Goal: Find specific page/section: Find specific page/section

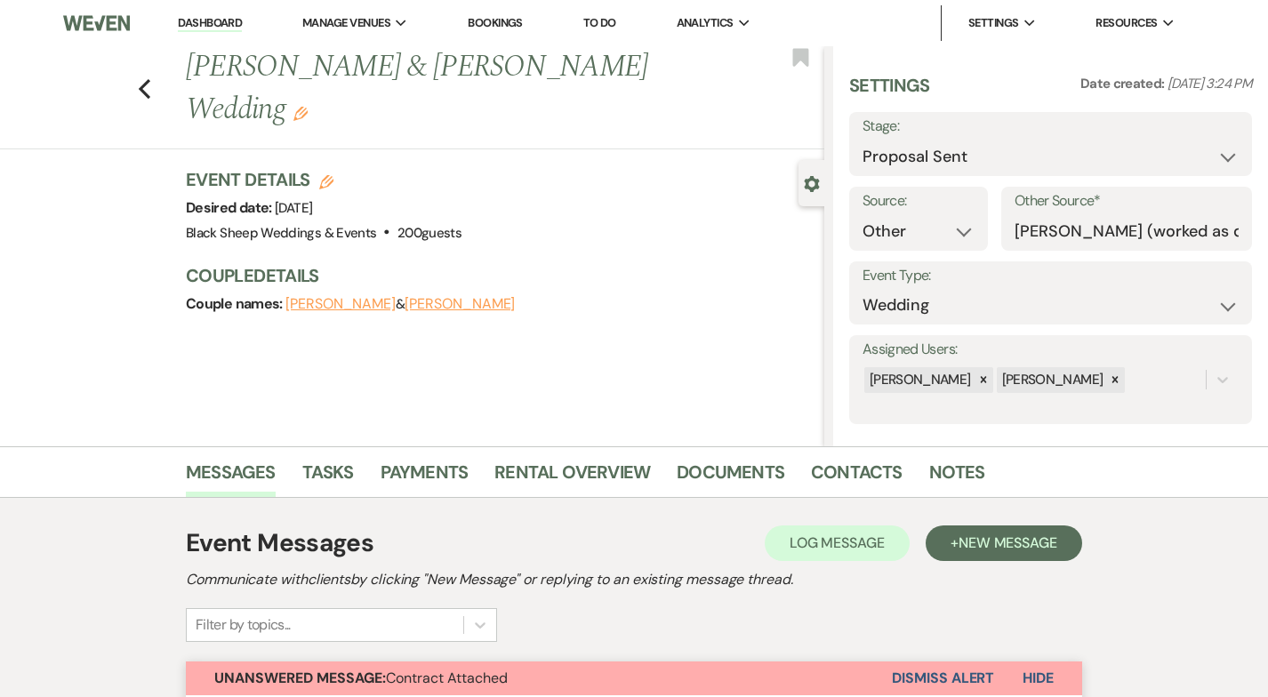
select select "6"
select select "14"
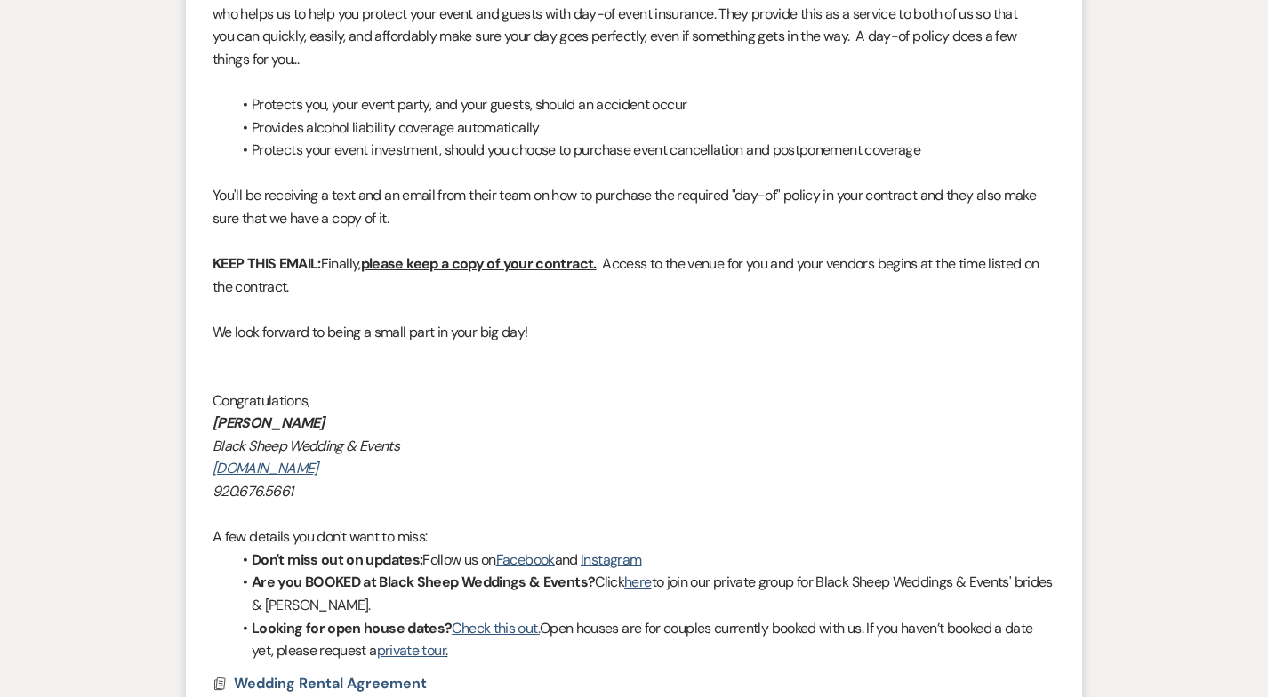
scroll to position [1507, 0]
click at [100, 196] on div "Messages Tasks Payments Rental Overview Documents Contacts Notes Event Messages…" at bounding box center [634, 36] width 1268 height 2192
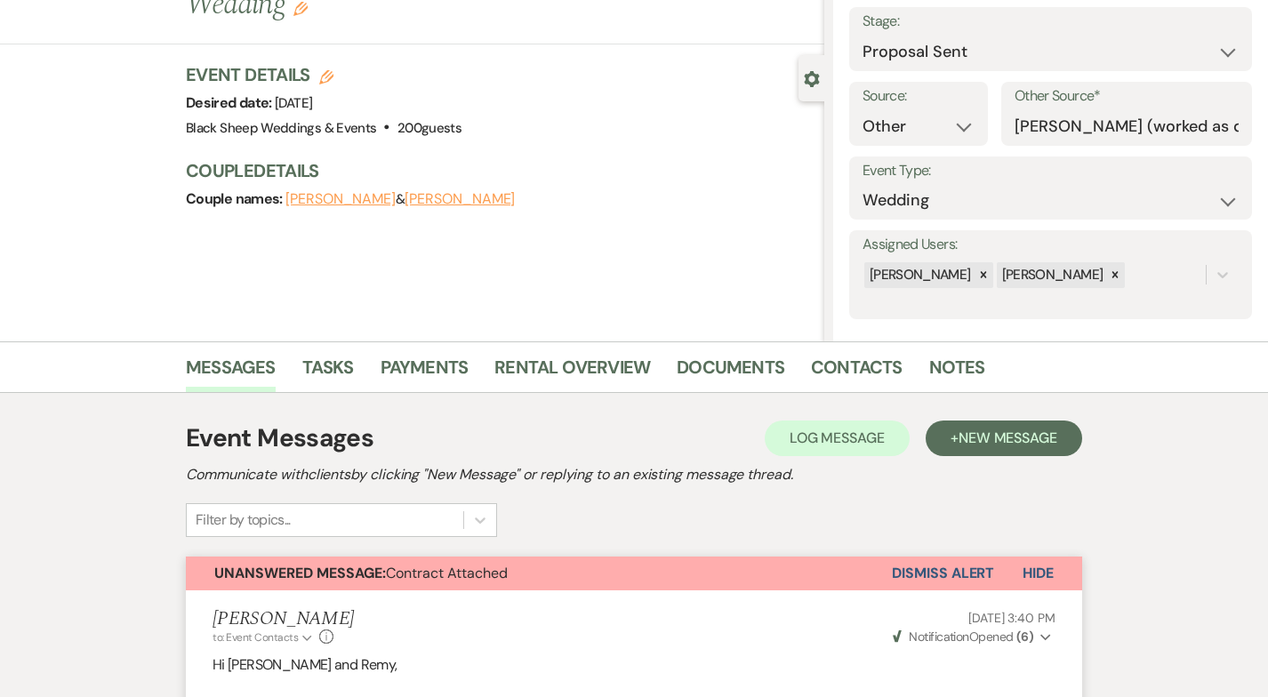
scroll to position [0, 0]
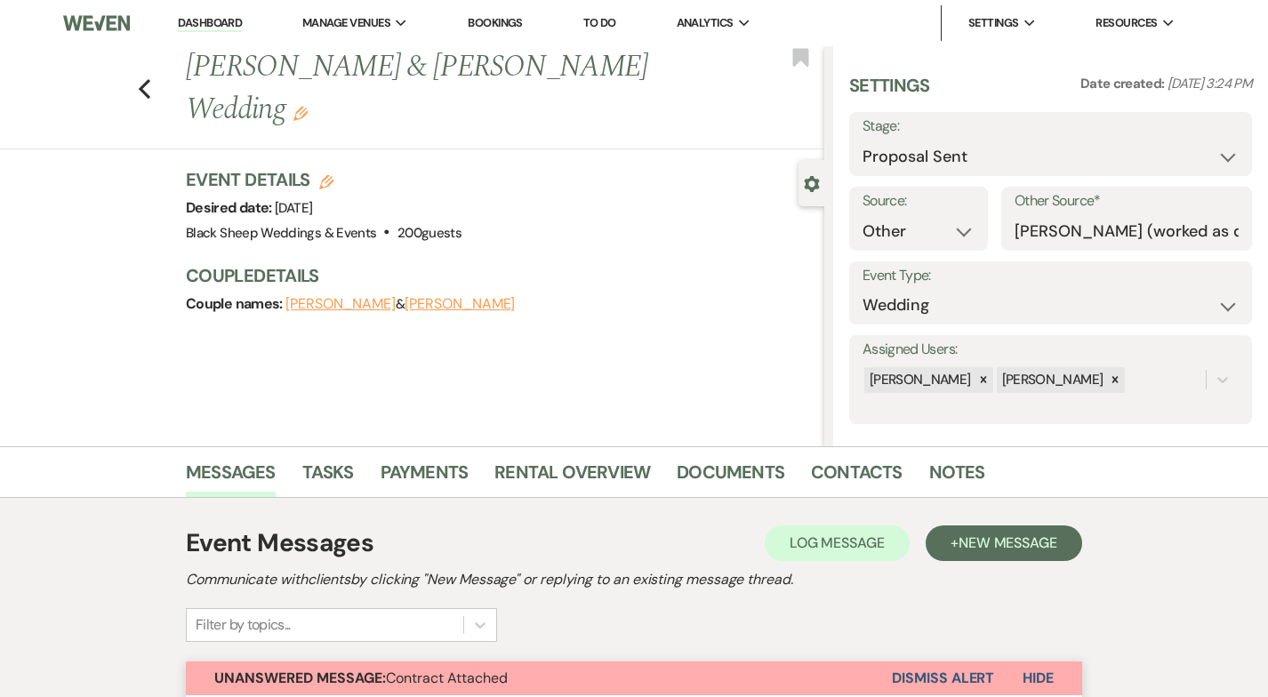
select select "6"
select select "14"
click at [142, 78] on icon "Previous" at bounding box center [144, 88] width 13 height 21
select select "6"
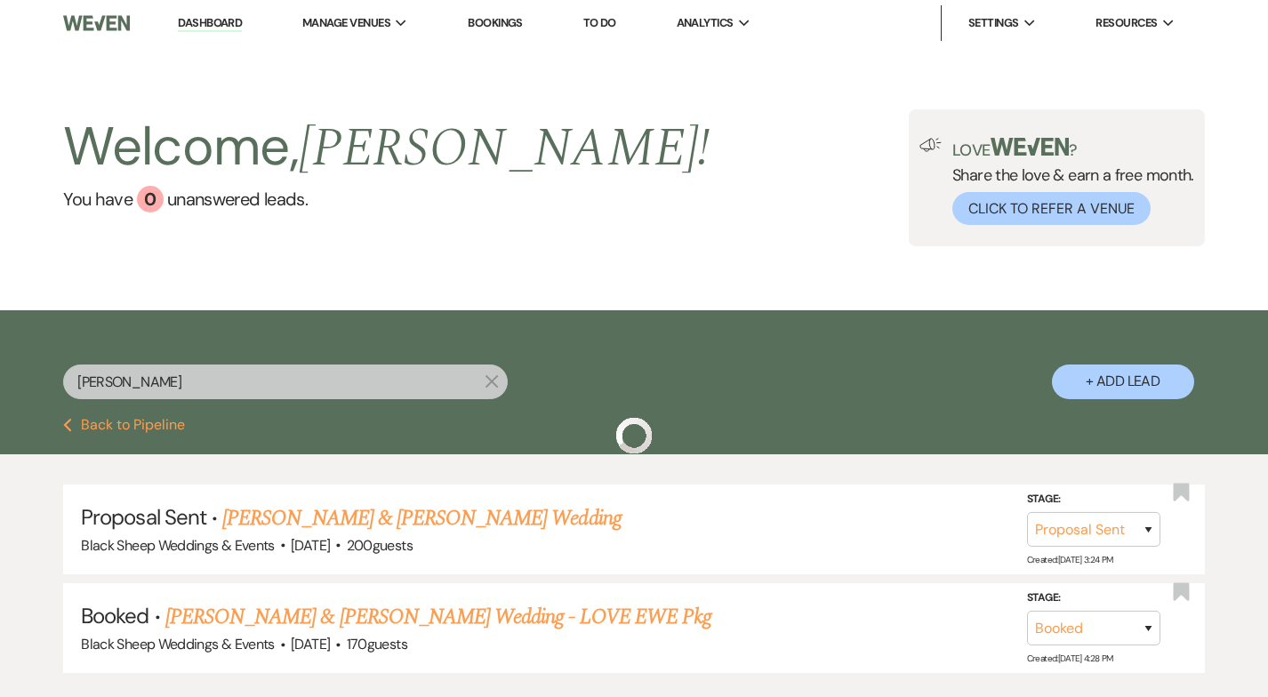
scroll to position [115, 0]
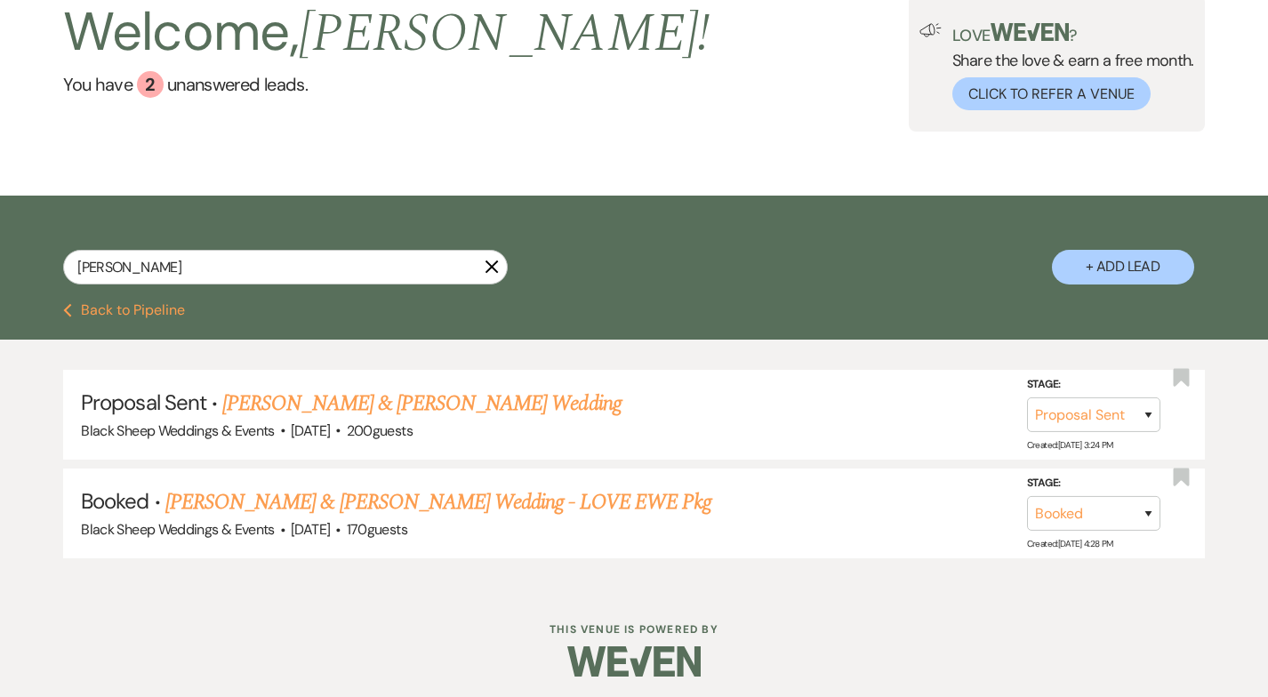
click at [492, 269] on icon "X" at bounding box center [492, 267] width 14 height 14
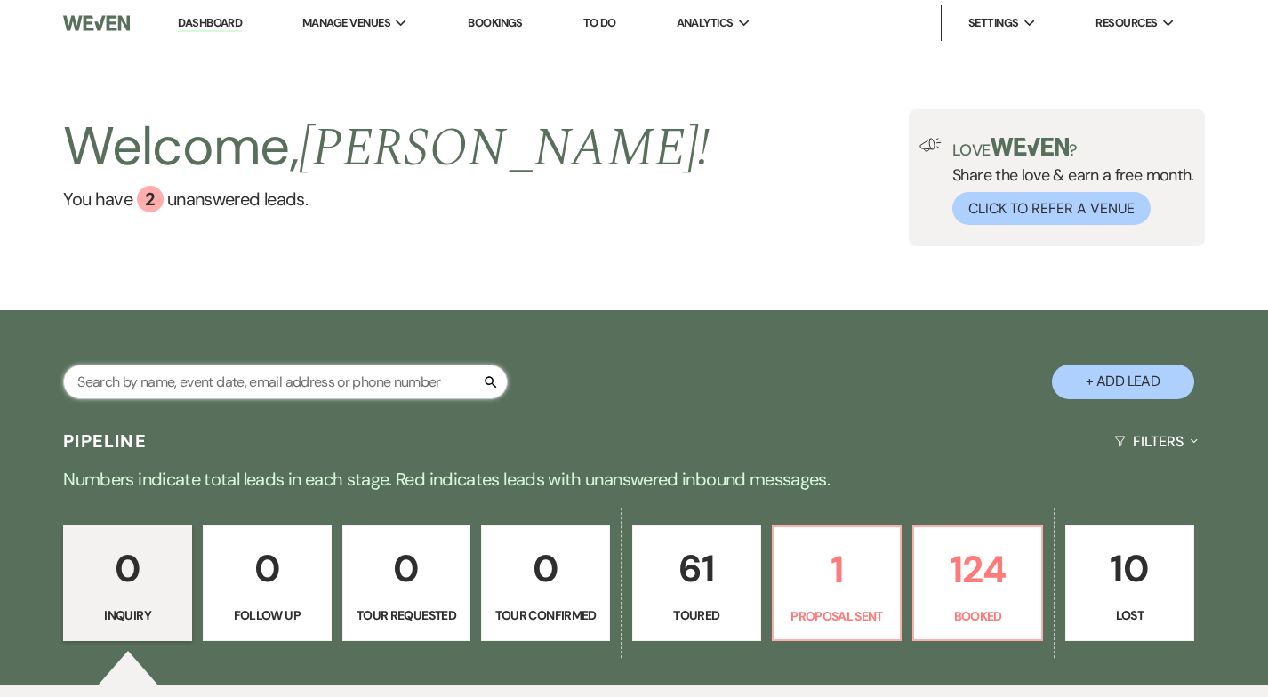
click at [218, 366] on input "text" at bounding box center [285, 382] width 445 height 35
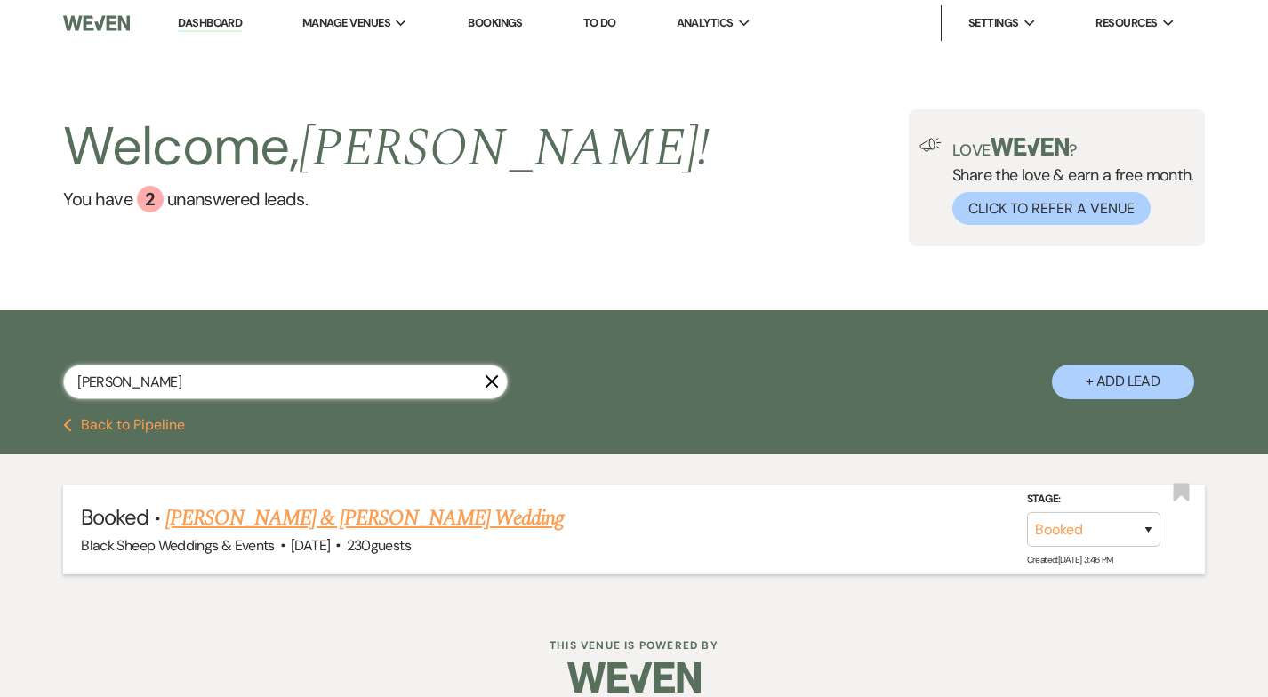
type input "[PERSON_NAME]"
click at [207, 526] on link "[PERSON_NAME] & [PERSON_NAME] Wedding" at bounding box center [364, 519] width 398 height 32
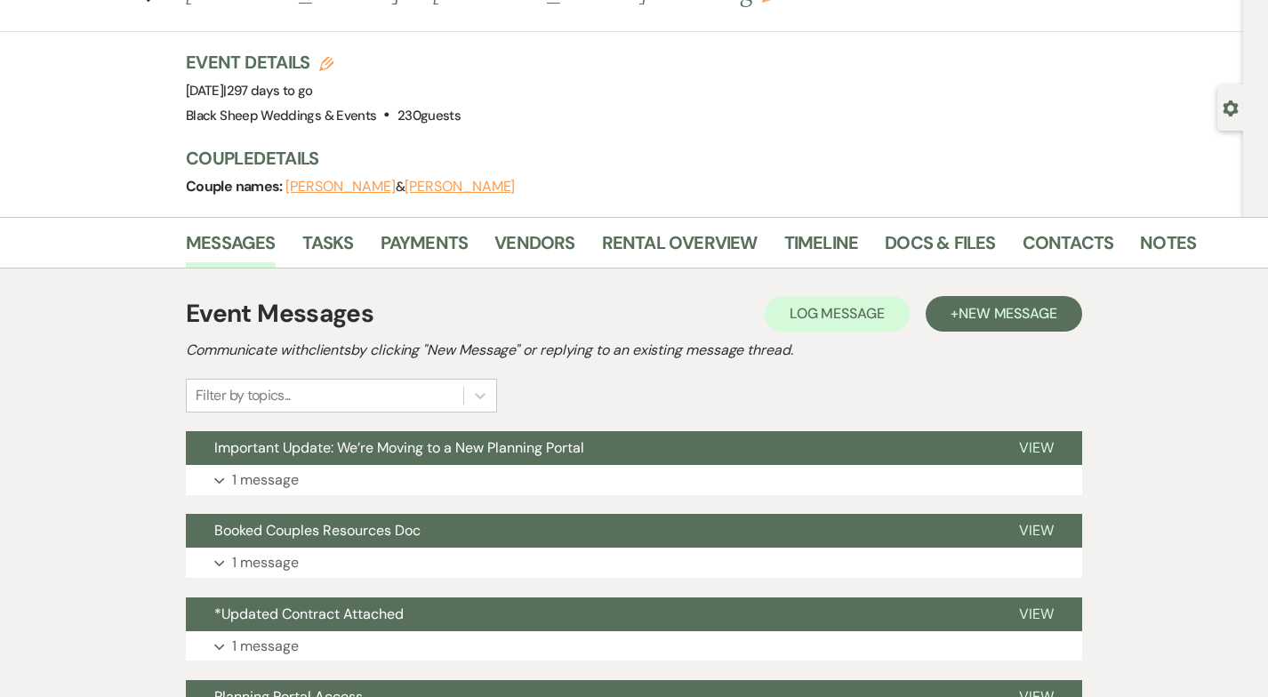
scroll to position [75, 0]
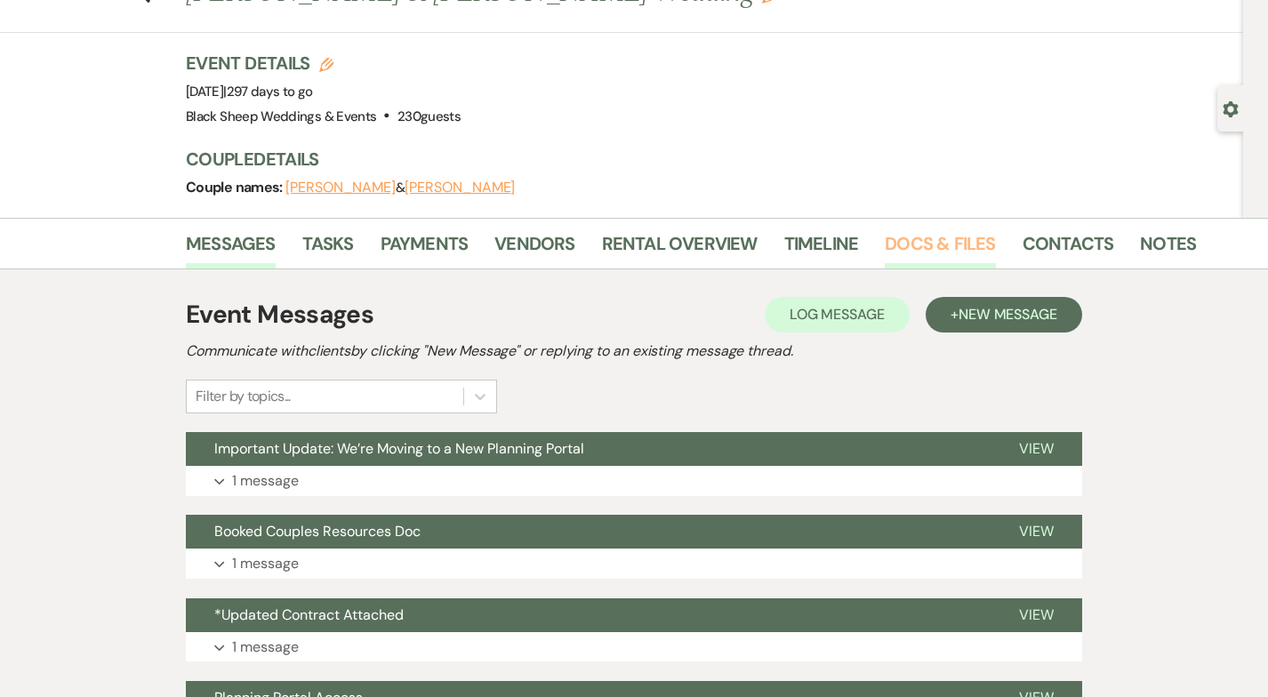
click at [924, 249] on link "Docs & Files" at bounding box center [940, 248] width 110 height 39
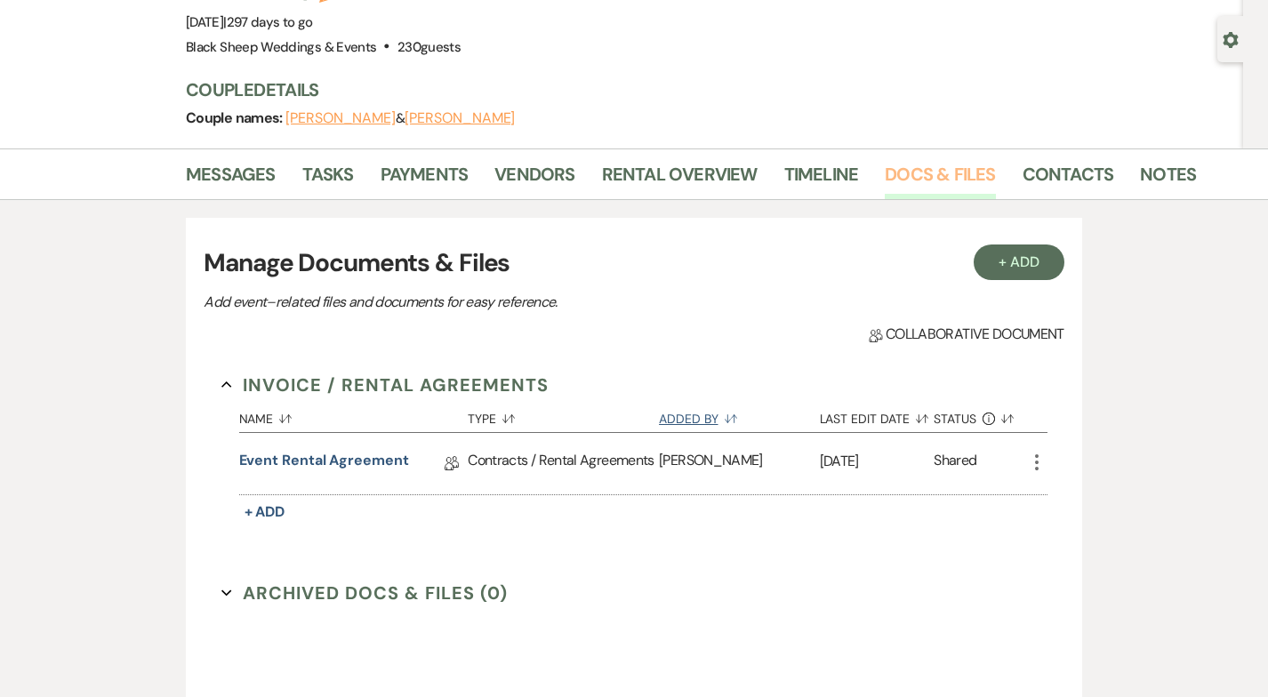
scroll to position [152, 0]
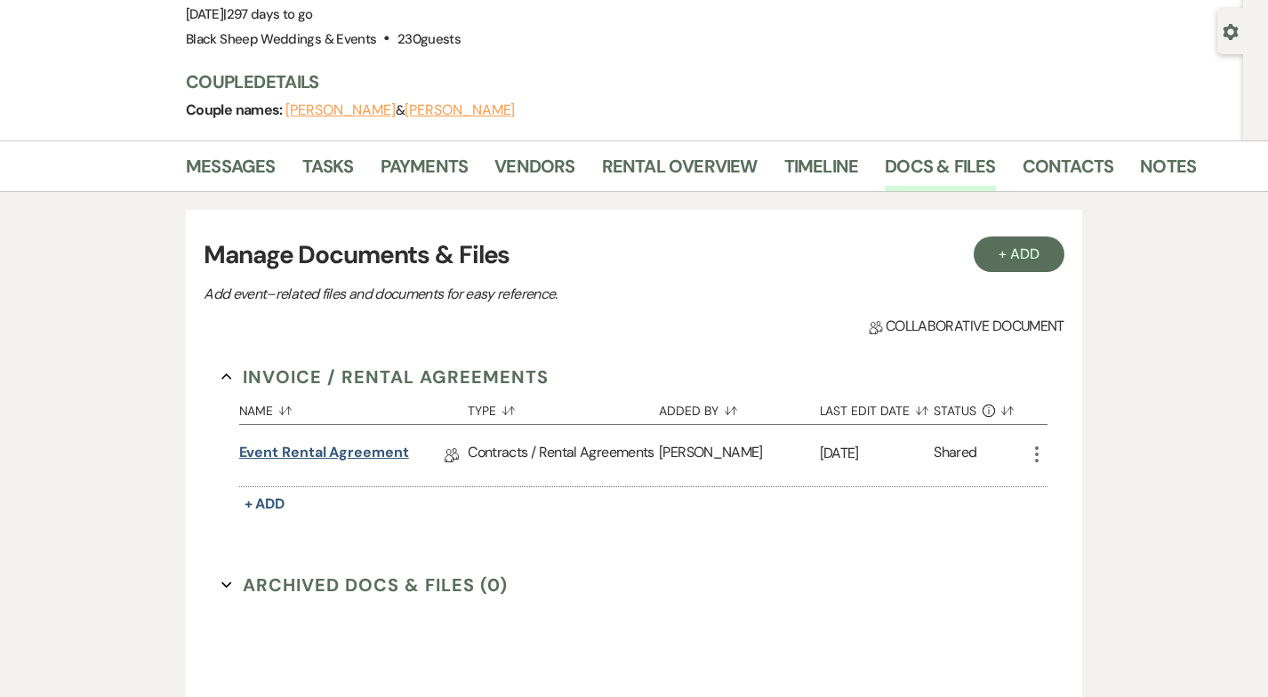
click at [367, 454] on link "Event Rental Agreement" at bounding box center [324, 456] width 170 height 28
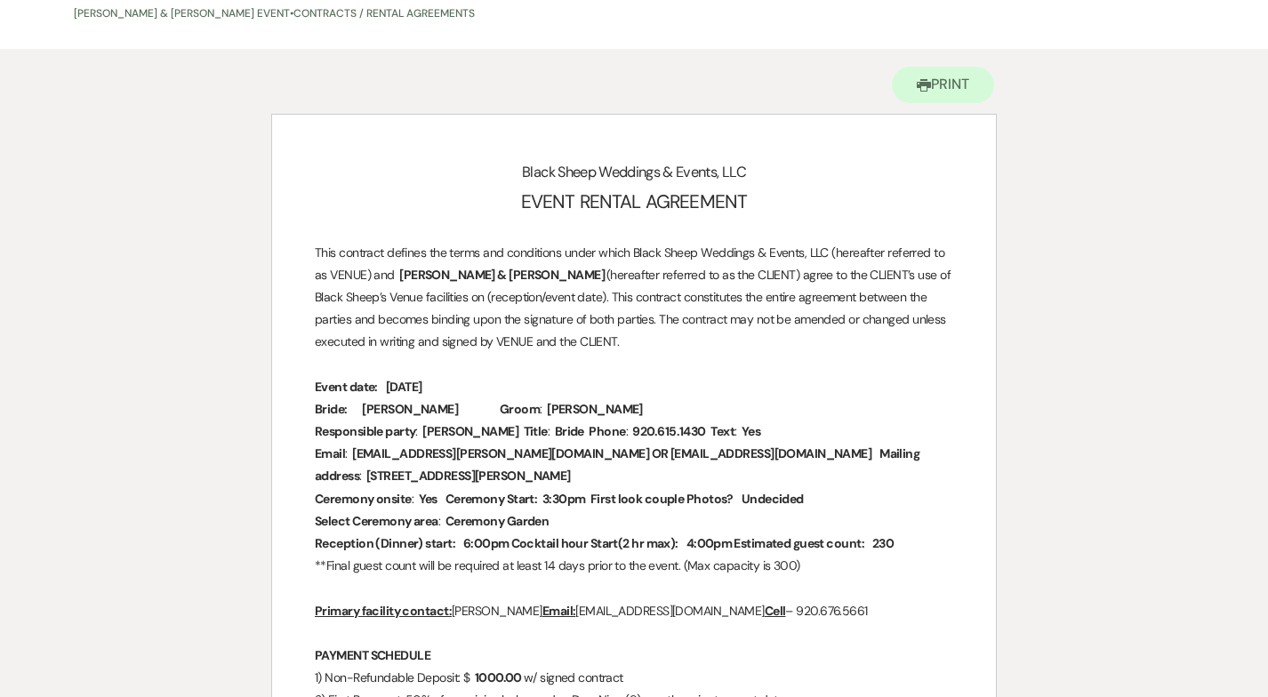
scroll to position [135, 0]
